Goal: Information Seeking & Learning: Learn about a topic

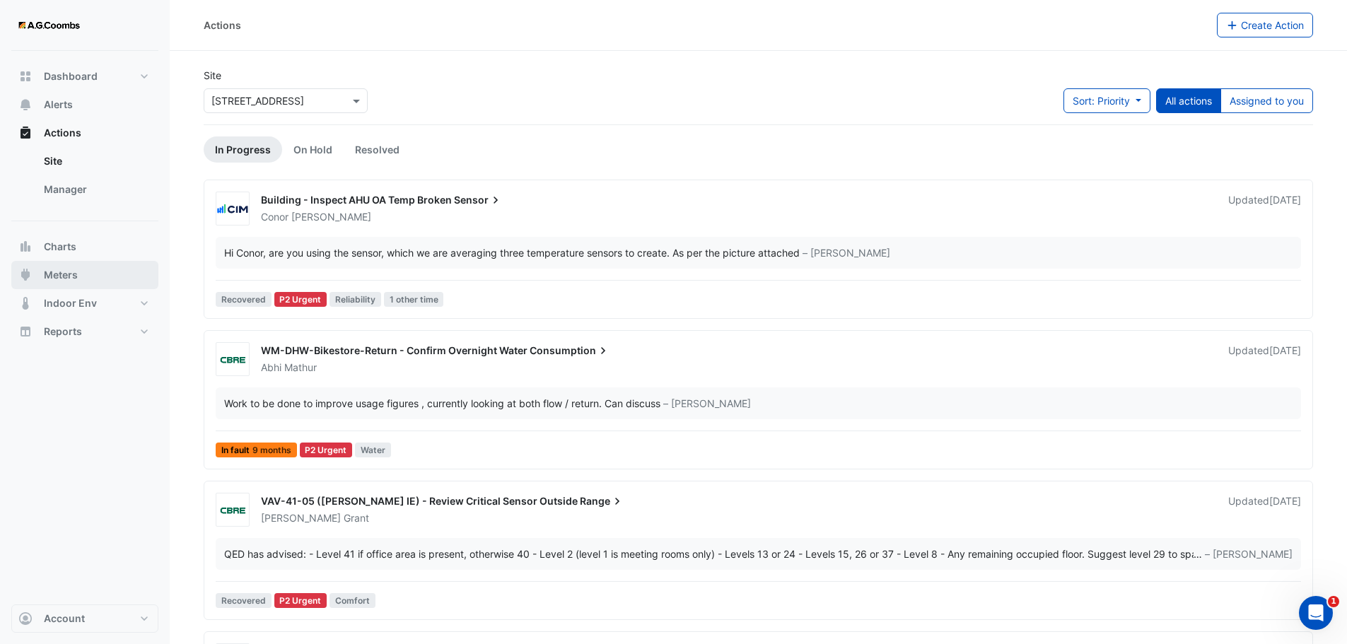
click at [71, 270] on span "Meters" at bounding box center [61, 275] width 34 height 14
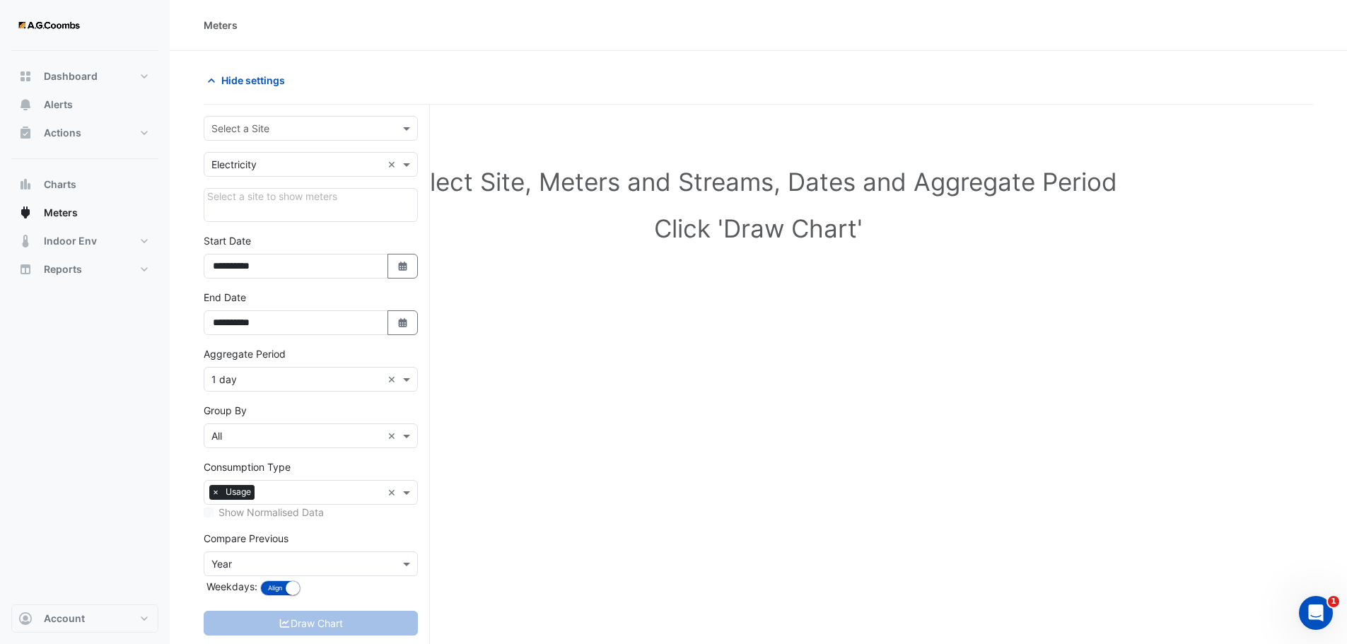
click at [396, 128] on div at bounding box center [310, 128] width 213 height 16
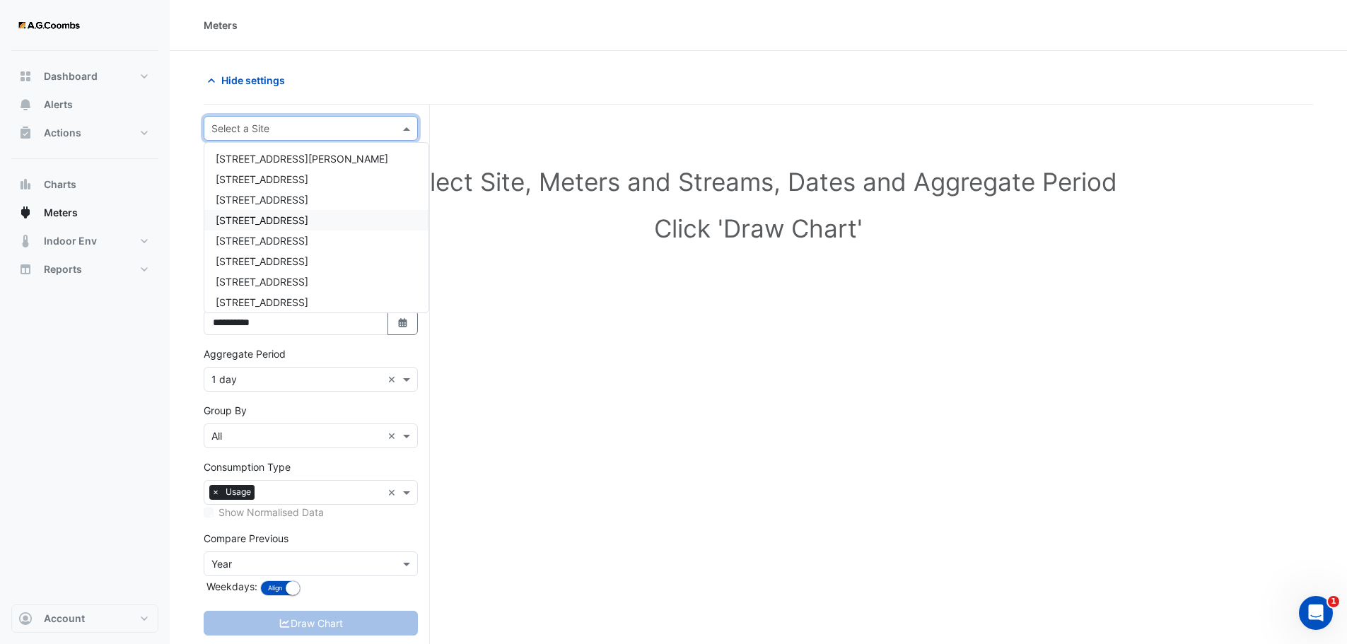
click at [276, 224] on span "[STREET_ADDRESS]" at bounding box center [262, 220] width 93 height 12
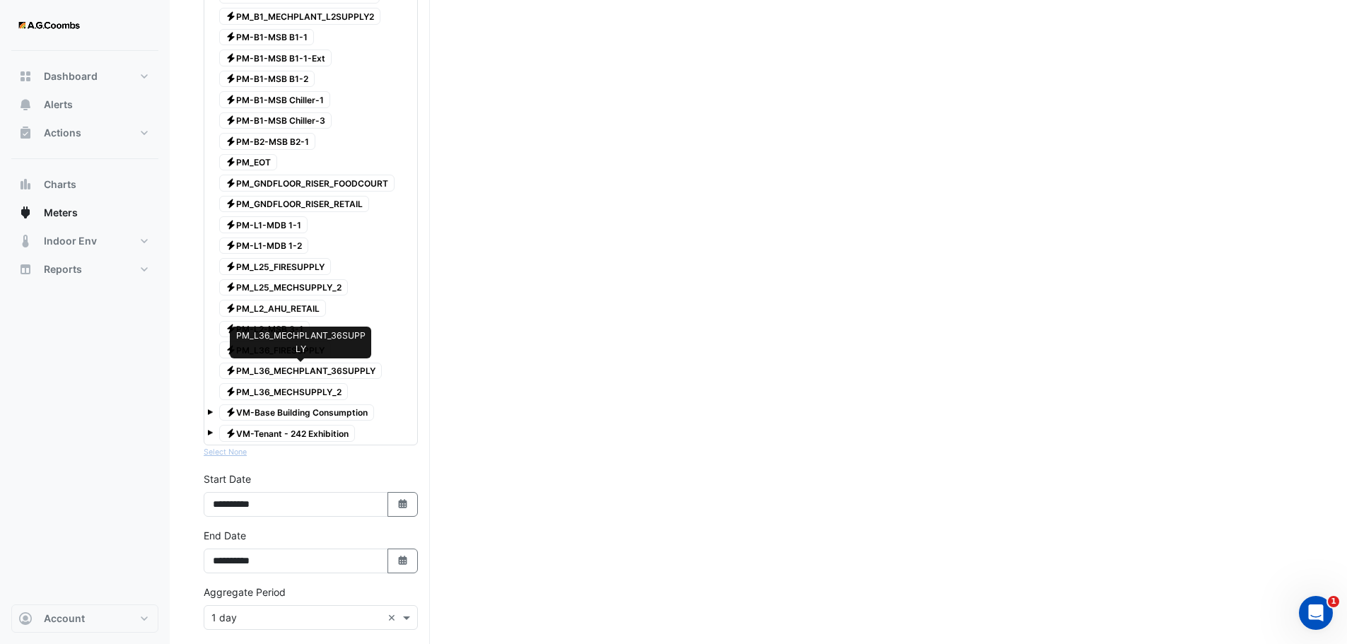
scroll to position [283, 0]
click at [52, 183] on span "Charts" at bounding box center [60, 184] width 33 height 14
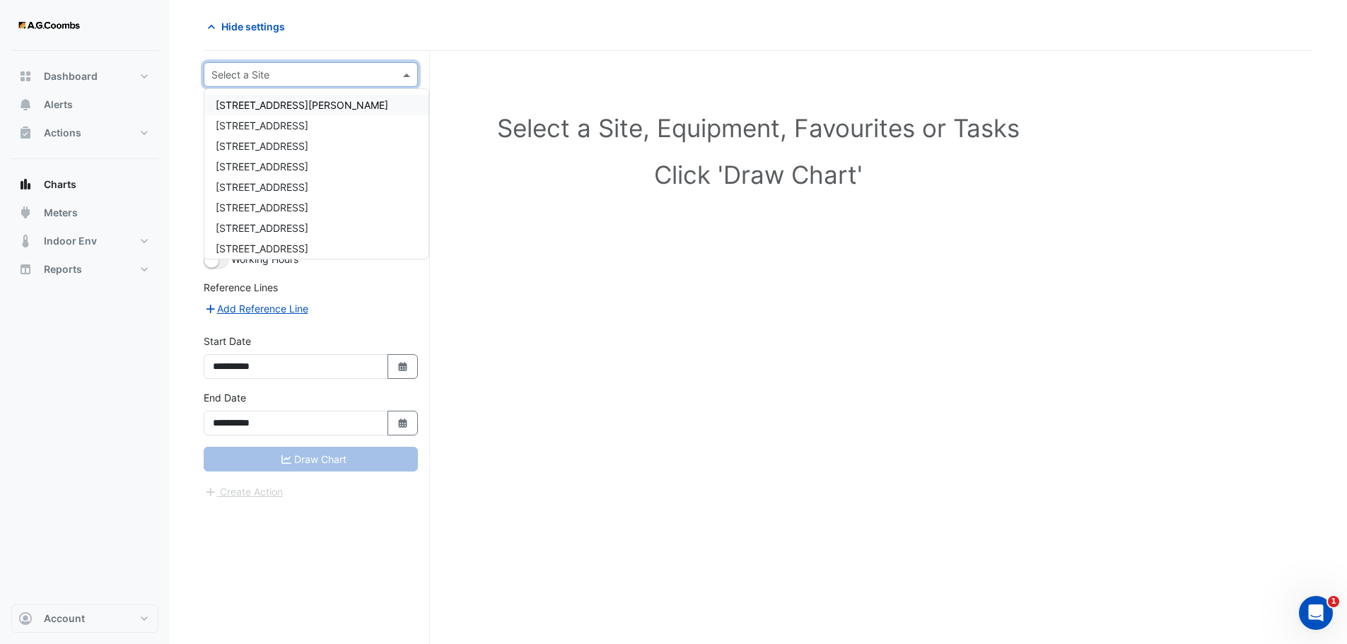
click at [377, 68] on input "text" at bounding box center [296, 75] width 170 height 15
click at [295, 156] on div "[STREET_ADDRESS]" at bounding box center [316, 146] width 224 height 20
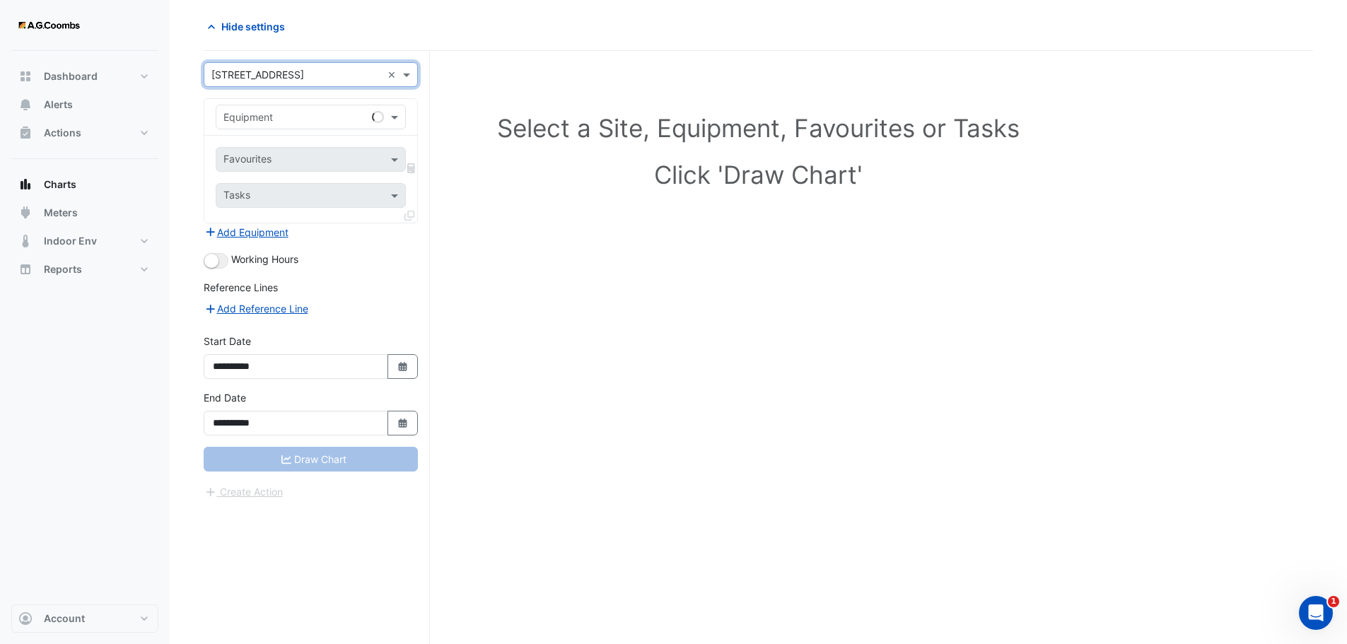
click at [305, 78] on input "text" at bounding box center [296, 75] width 170 height 15
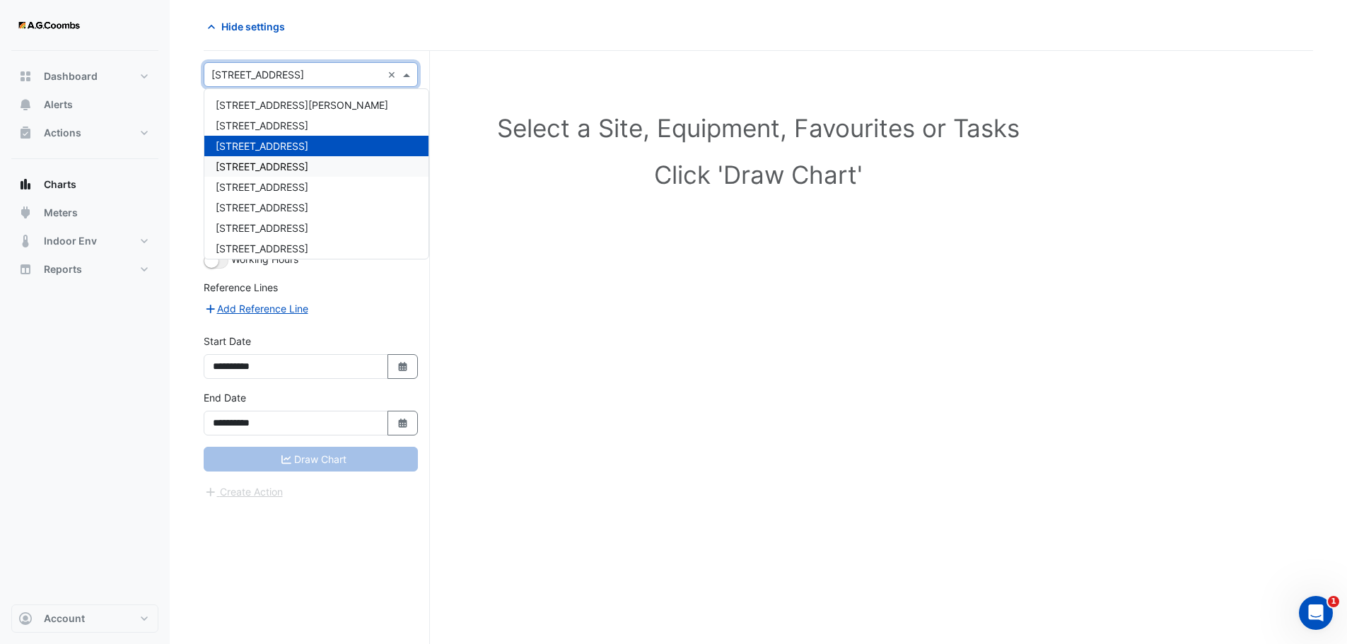
click at [272, 165] on span "[STREET_ADDRESS]" at bounding box center [262, 166] width 93 height 12
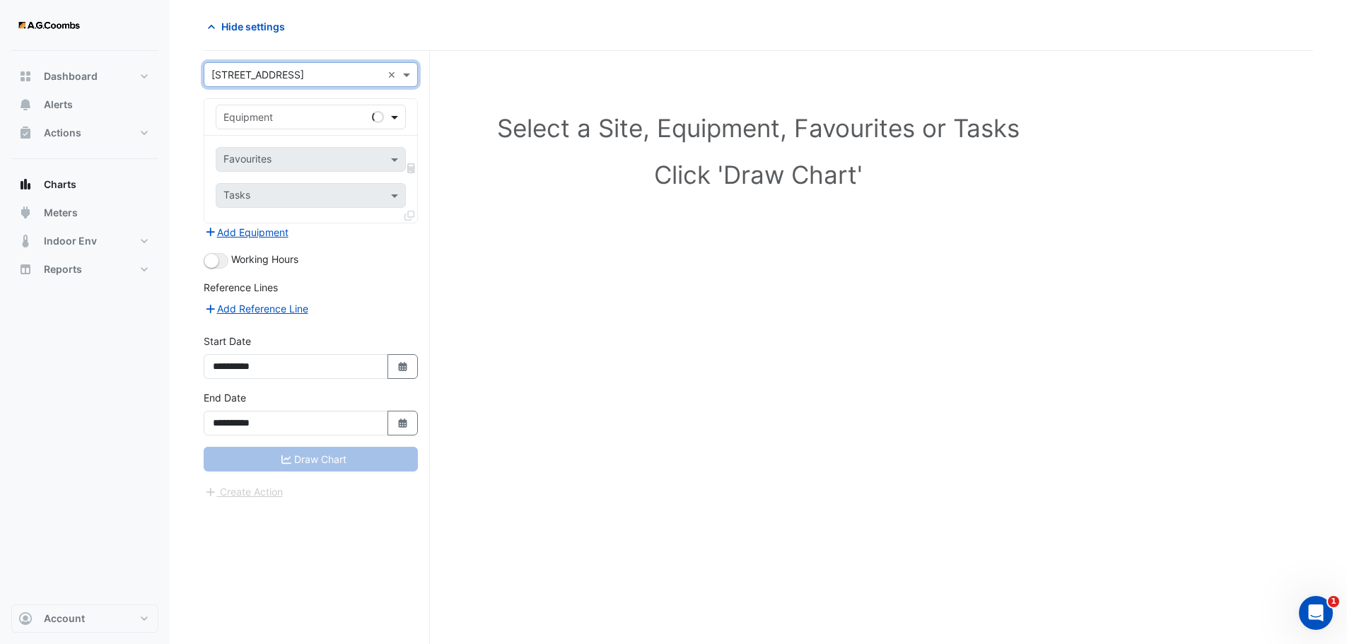
click at [397, 113] on span at bounding box center [396, 117] width 18 height 15
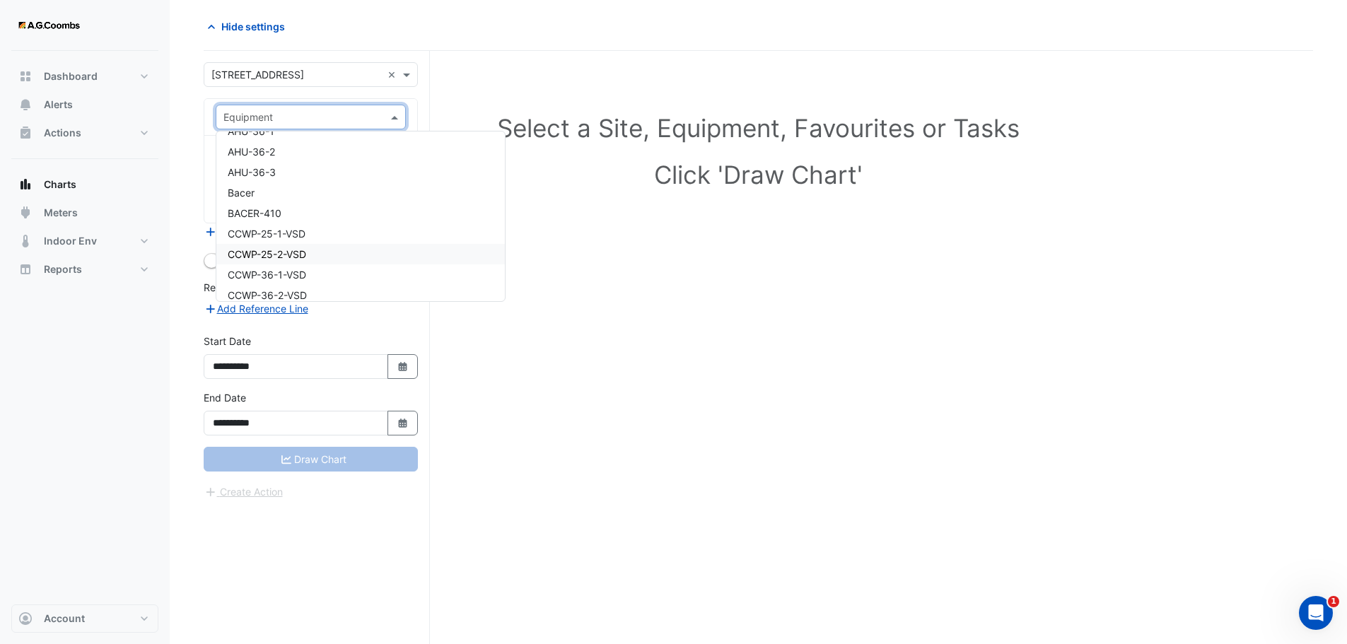
scroll to position [353, 0]
click at [612, 471] on div "Select a Site, Equipment, Favourites or Tasks Click 'Draw Chart'" at bounding box center [758, 347] width 1109 height 593
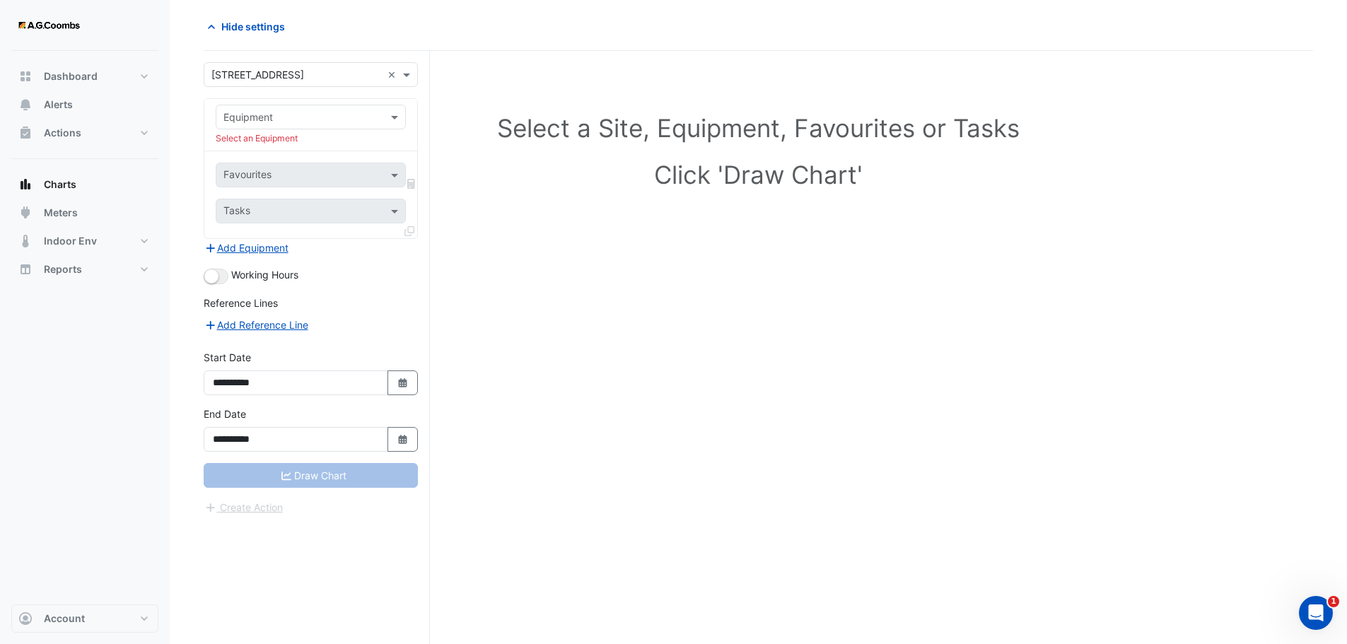
click at [614, 405] on div "Select a Site, Equipment, Favourites or Tasks Click 'Draw Chart'" at bounding box center [758, 347] width 1109 height 593
